Goal: Find contact information: Find contact information

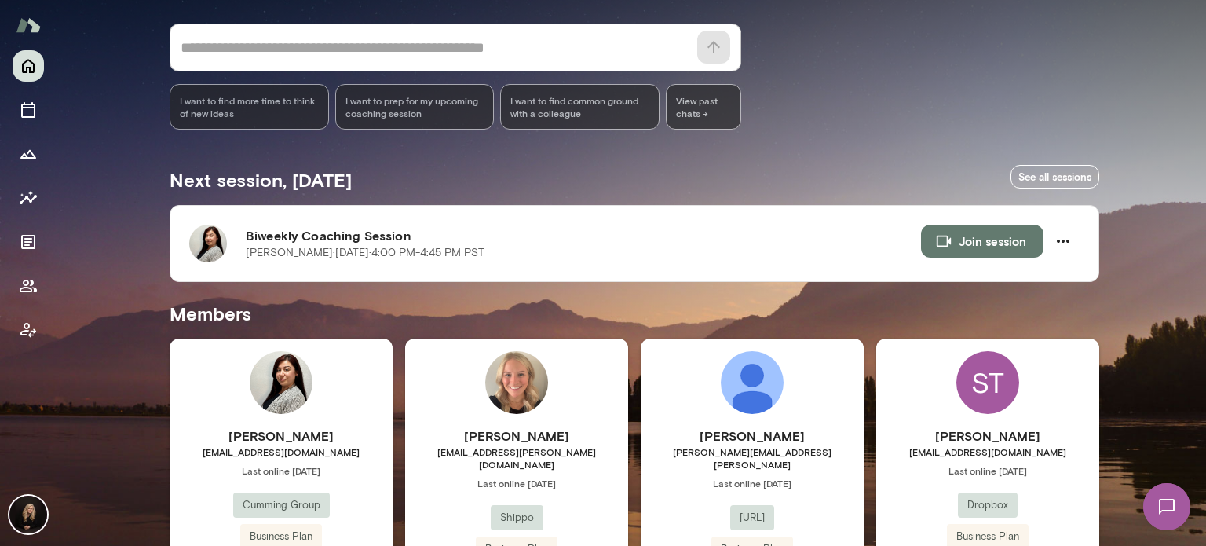
scroll to position [323, 0]
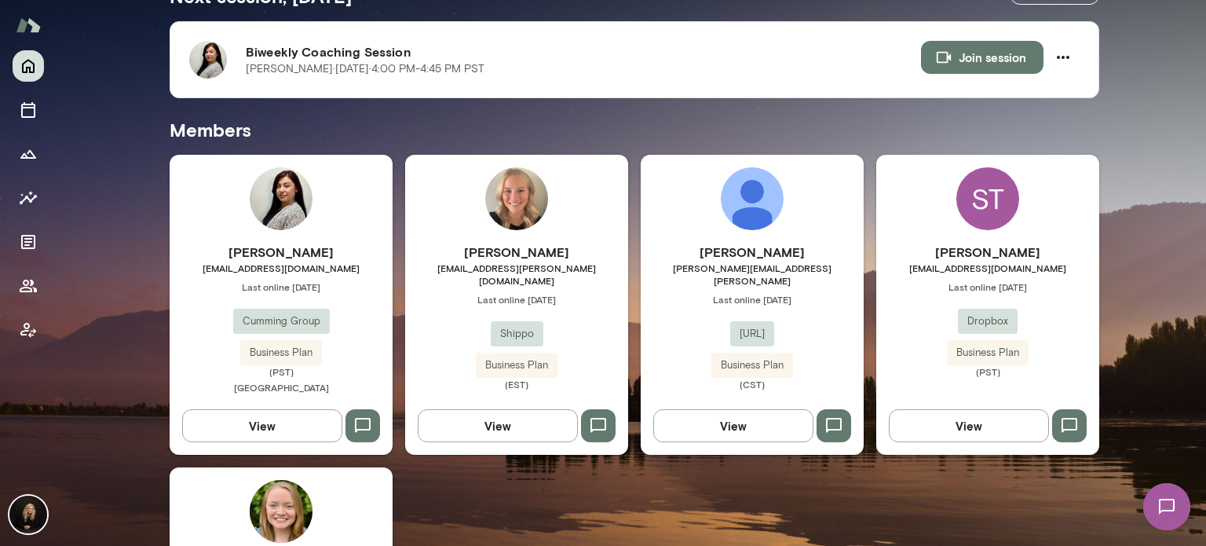
click at [358, 247] on h6 "[PERSON_NAME]" at bounding box center [281, 252] width 223 height 19
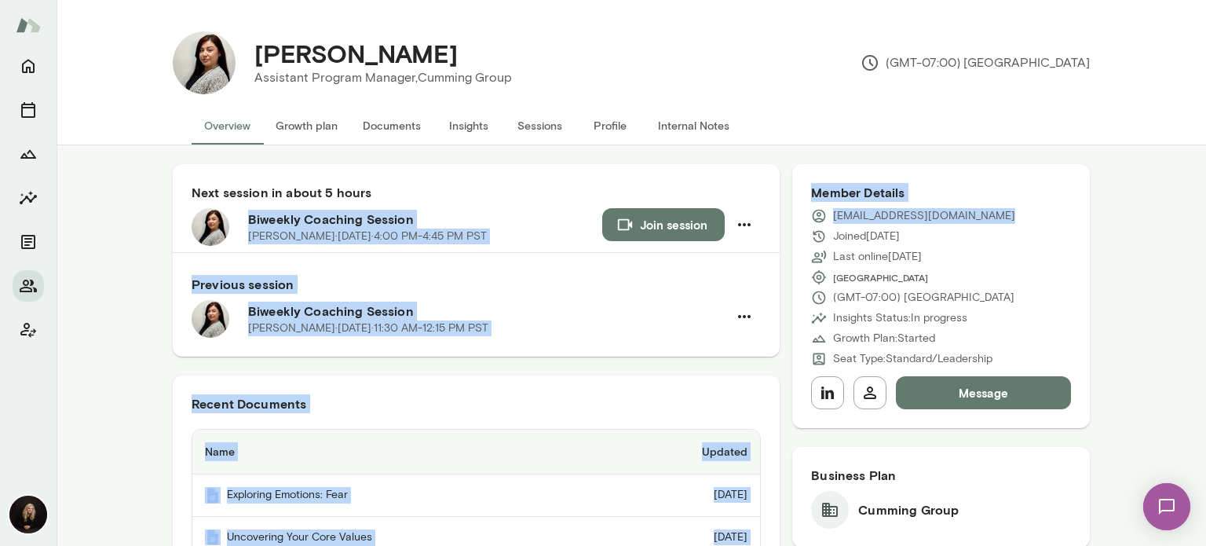
drag, startPoint x: 1003, startPoint y: 210, endPoint x: 773, endPoint y: 206, distance: 229.3
drag, startPoint x: 778, startPoint y: 210, endPoint x: 838, endPoint y: 219, distance: 61.2
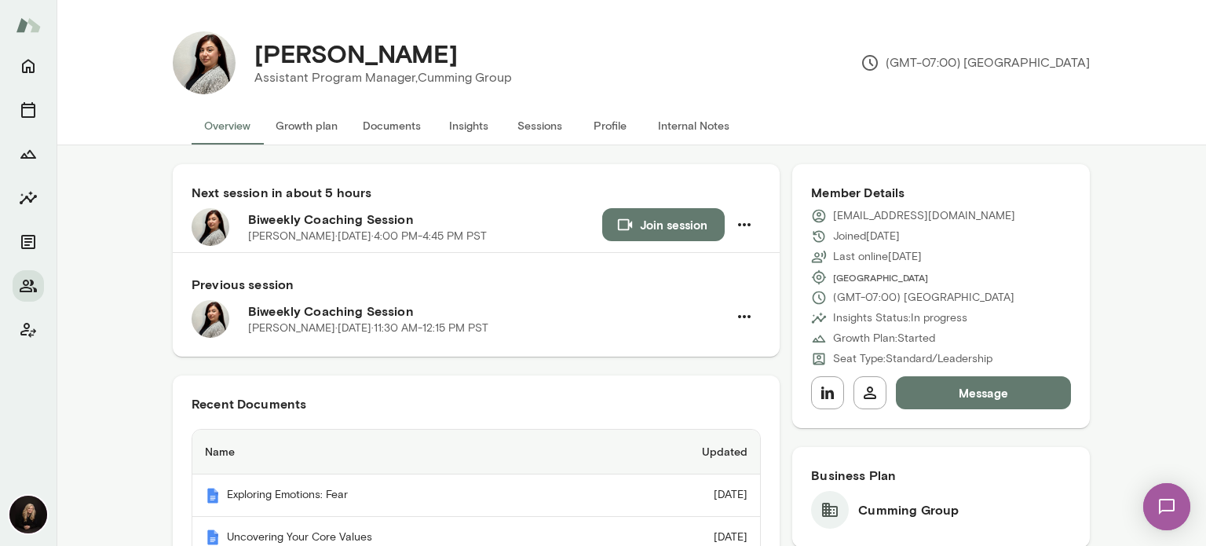
click at [1100, 42] on div "[PERSON_NAME] Assistant Program Manager, Cumming Group (GMT-07:00) [GEOGRAPHIC_…" at bounding box center [631, 72] width 1149 height 145
drag, startPoint x: 829, startPoint y: 213, endPoint x: 1026, endPoint y: 206, distance: 197.2
click at [1026, 206] on div "Member Details [EMAIL_ADDRESS][DOMAIN_NAME] Joined [DATE] Last online [DATE] [G…" at bounding box center [941, 296] width 298 height 264
copy p "[EMAIL_ADDRESS][DOMAIN_NAME]"
click at [31, 509] on img at bounding box center [28, 514] width 38 height 38
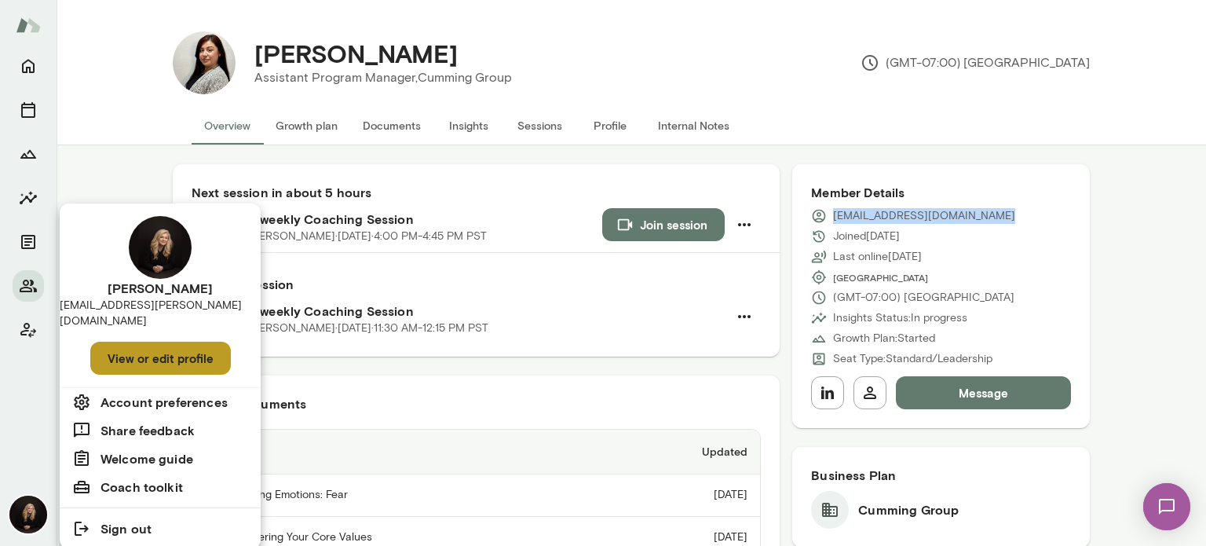
click at [193, 352] on button "View or edit profile" at bounding box center [160, 358] width 141 height 33
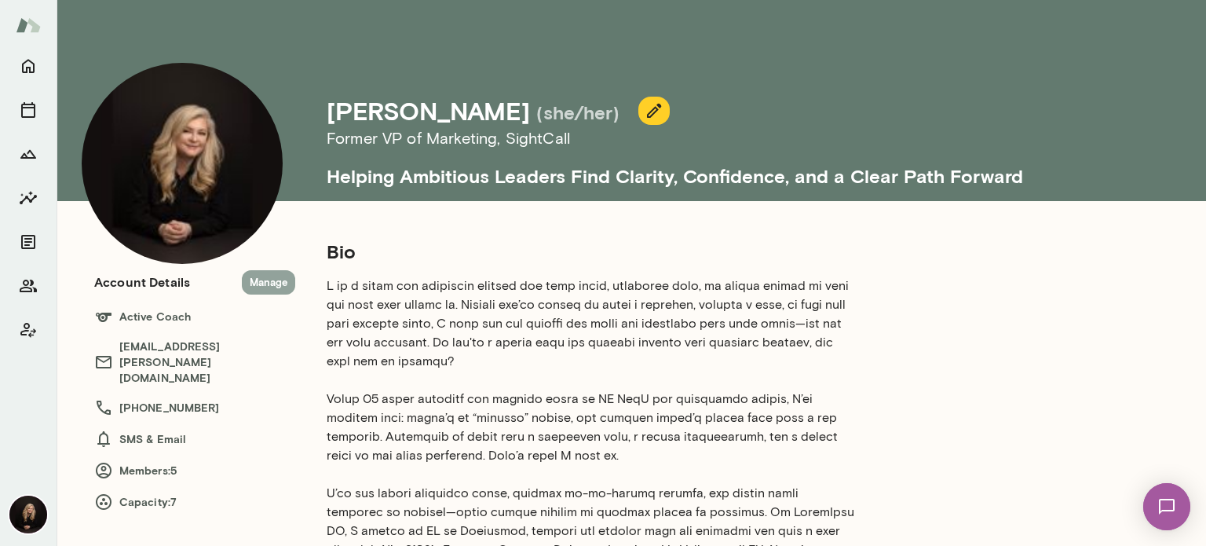
click at [256, 279] on button "Manage" at bounding box center [268, 282] width 53 height 24
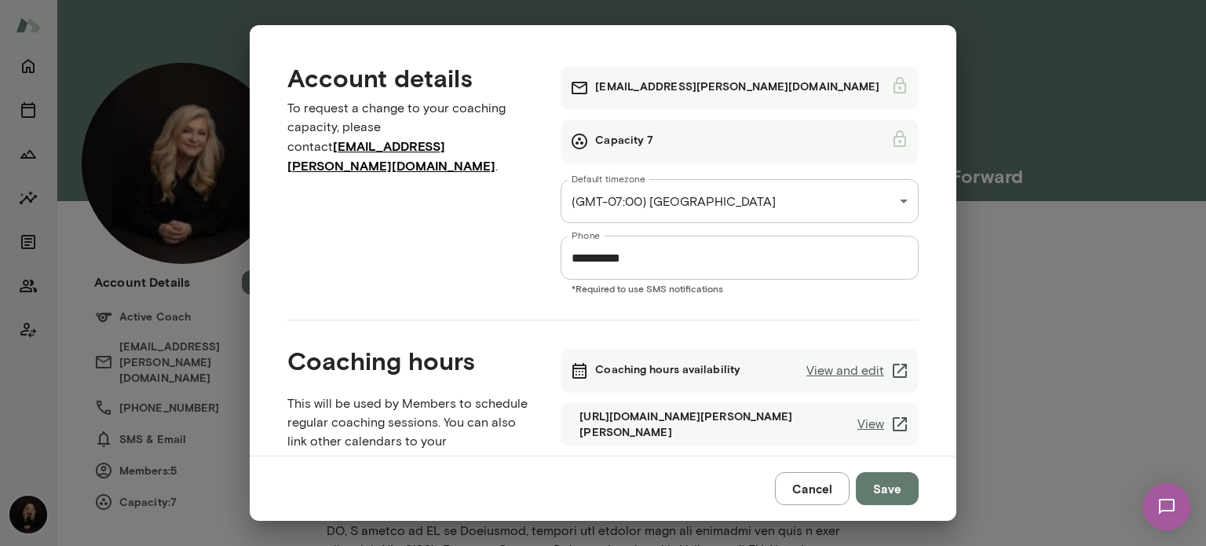
click at [857, 420] on link "View" at bounding box center [883, 424] width 52 height 19
click at [858, 367] on link "View and edit" at bounding box center [857, 370] width 103 height 19
